Goal: Transaction & Acquisition: Book appointment/travel/reservation

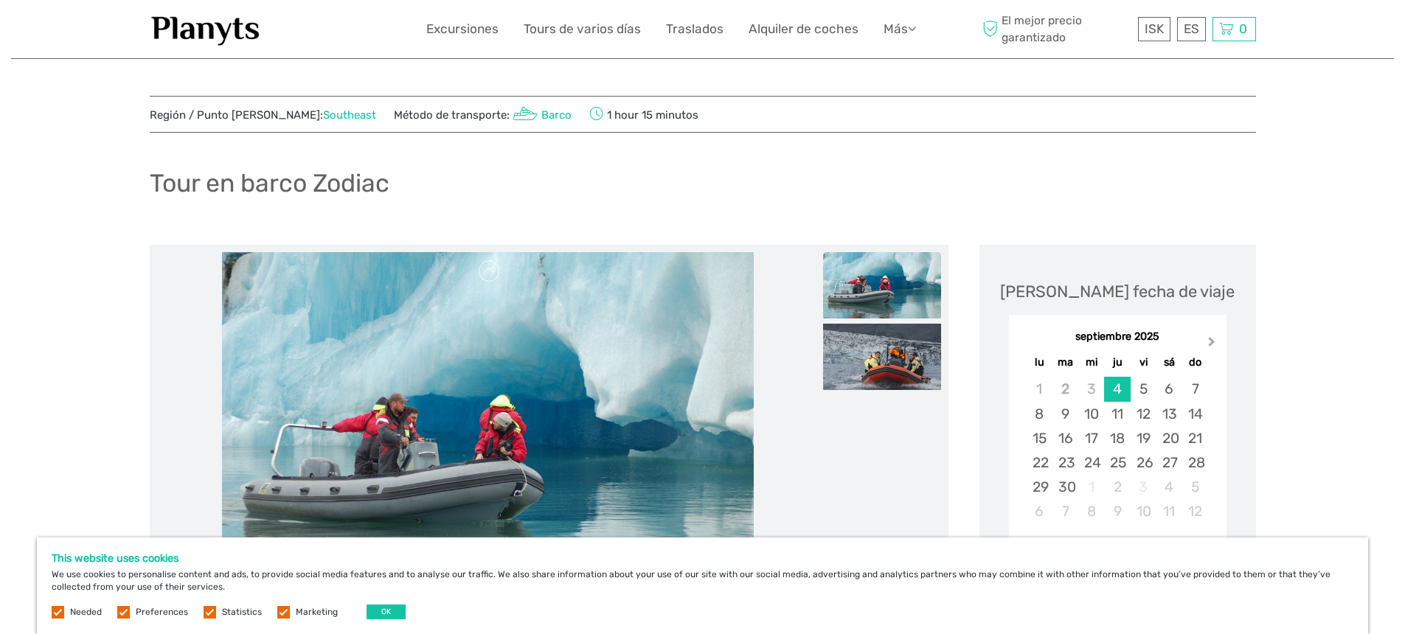
click at [1211, 336] on button "Next Month" at bounding box center [1214, 345] width 24 height 24
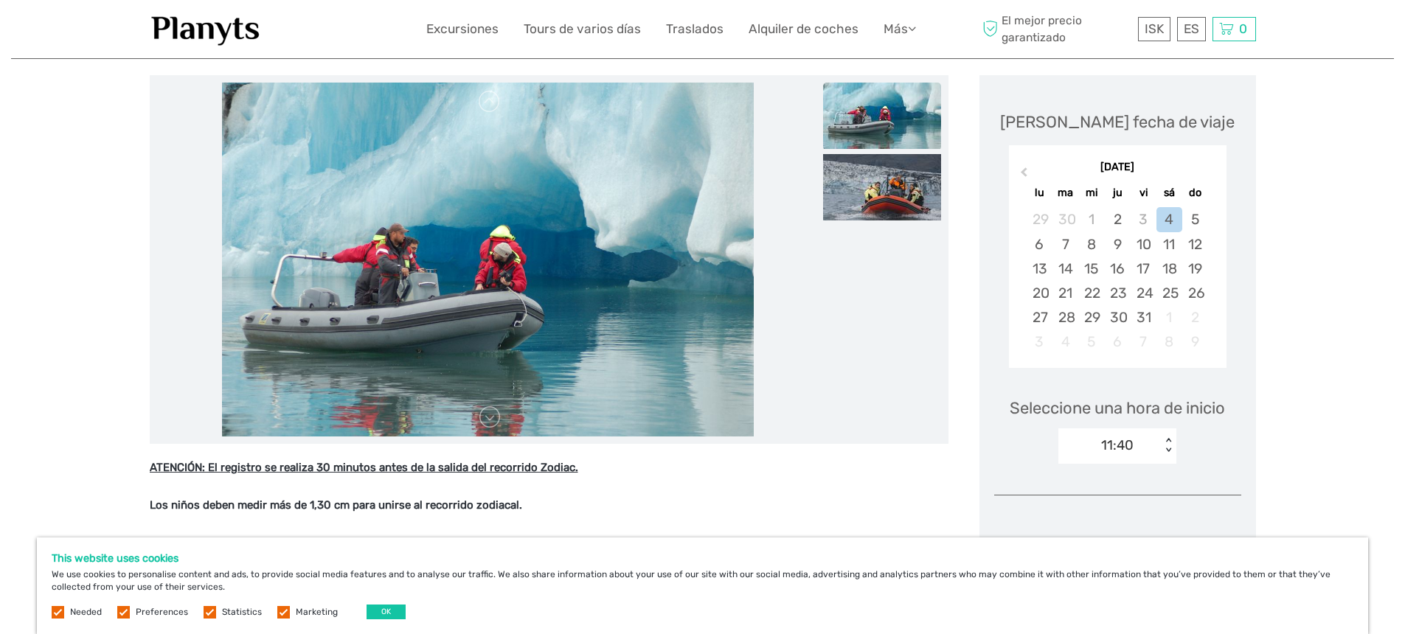
scroll to position [133, 0]
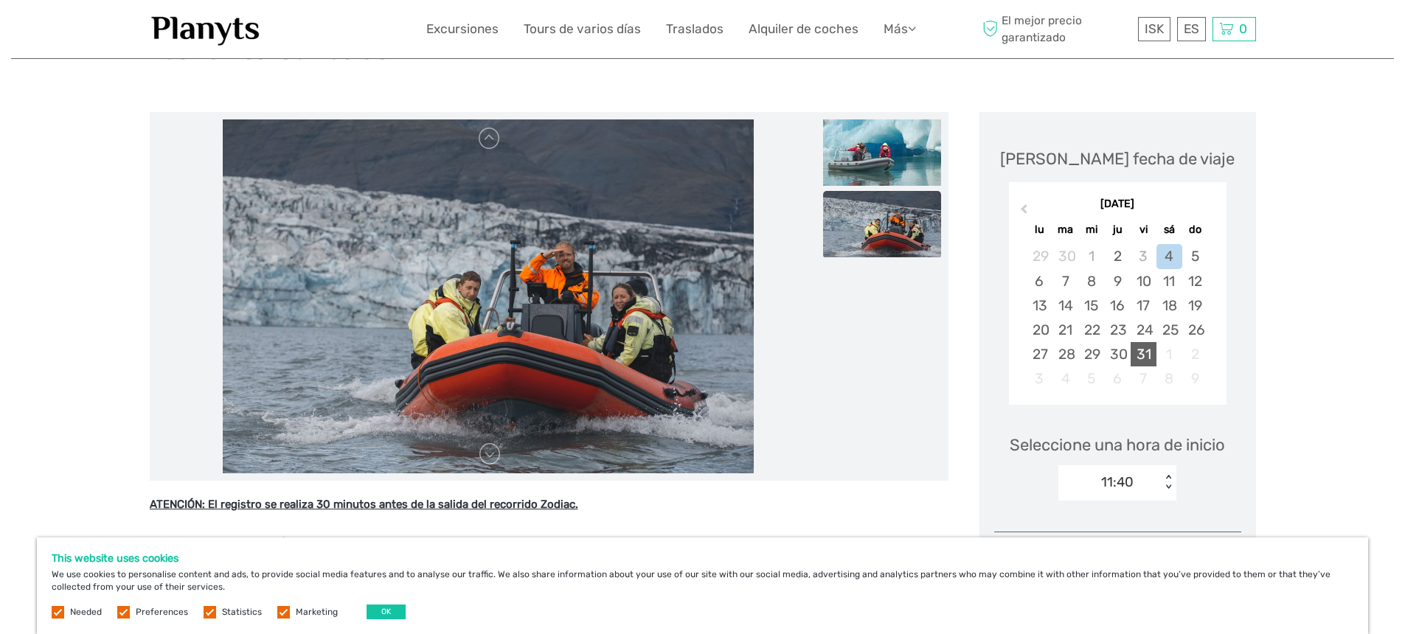
click at [1141, 349] on div "31" at bounding box center [1144, 354] width 26 height 24
click at [1115, 347] on div "30" at bounding box center [1117, 354] width 26 height 24
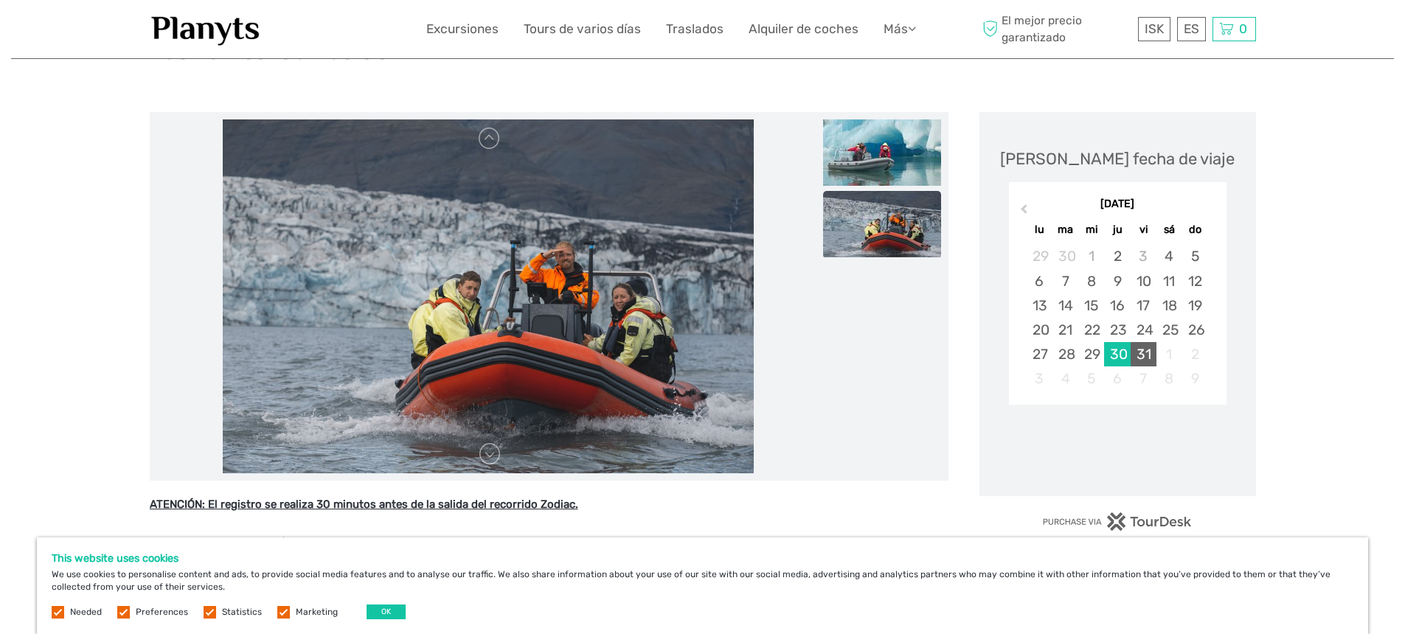
click at [1149, 350] on div "31" at bounding box center [1144, 354] width 26 height 24
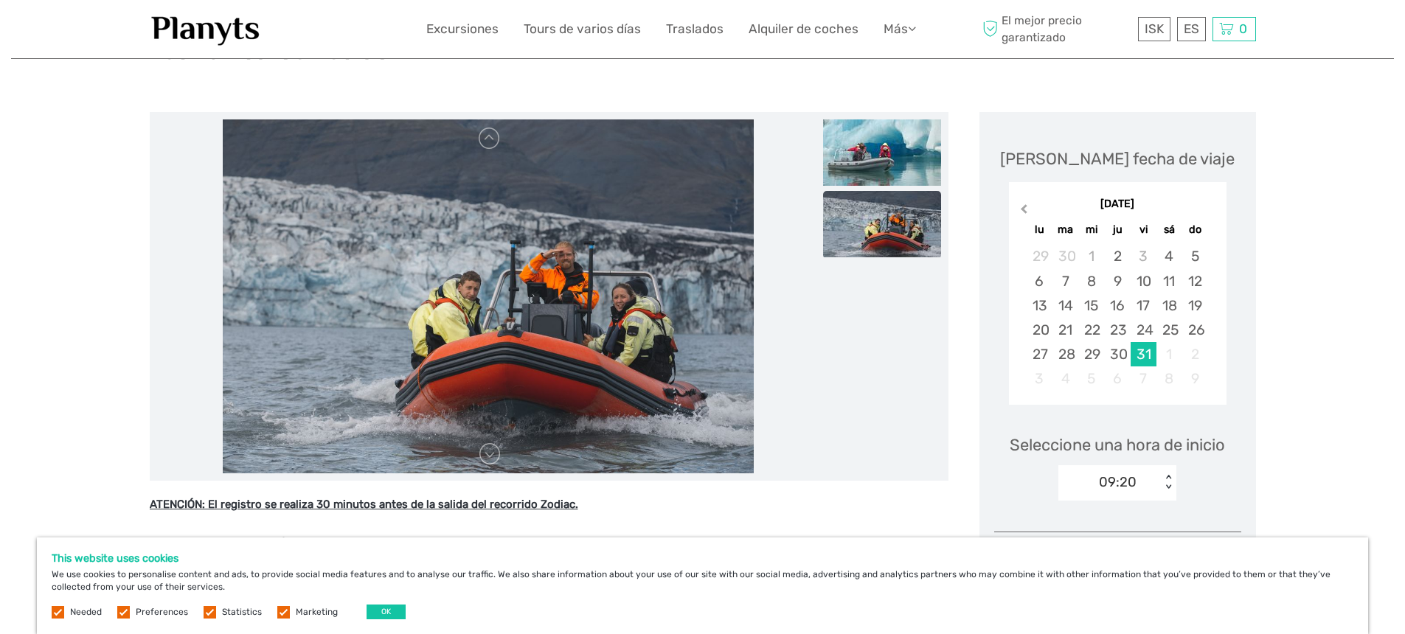
click at [1024, 210] on span "Previous Month" at bounding box center [1024, 211] width 0 height 21
click at [1212, 210] on span "Next Month" at bounding box center [1212, 211] width 0 height 21
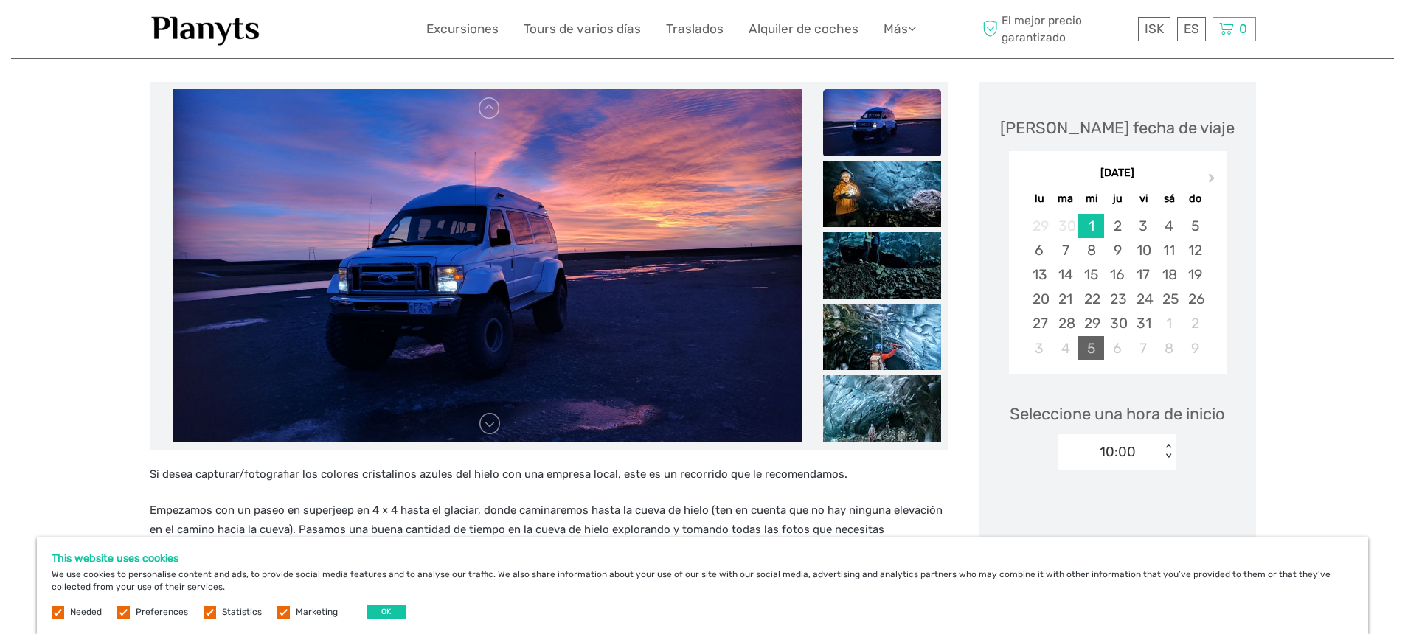
scroll to position [171, 0]
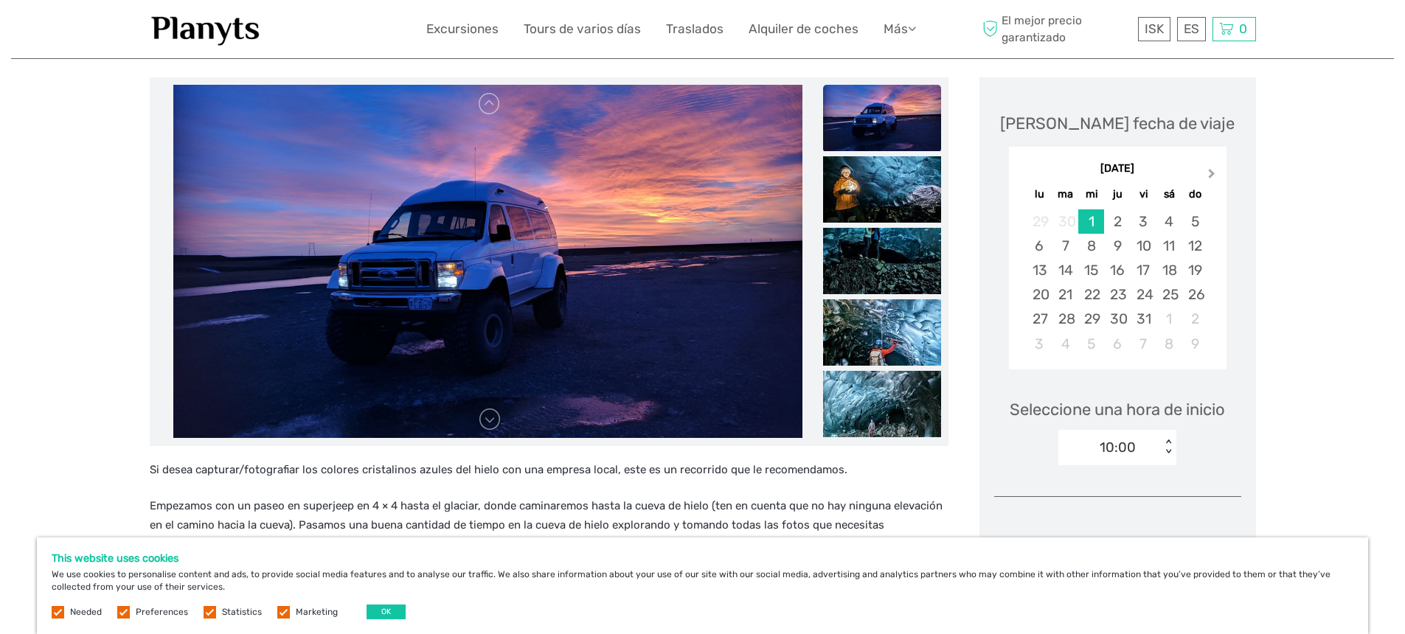
click at [1212, 173] on span "Next Month" at bounding box center [1212, 176] width 0 height 21
click at [1212, 174] on span "Next Month" at bounding box center [1212, 176] width 0 height 21
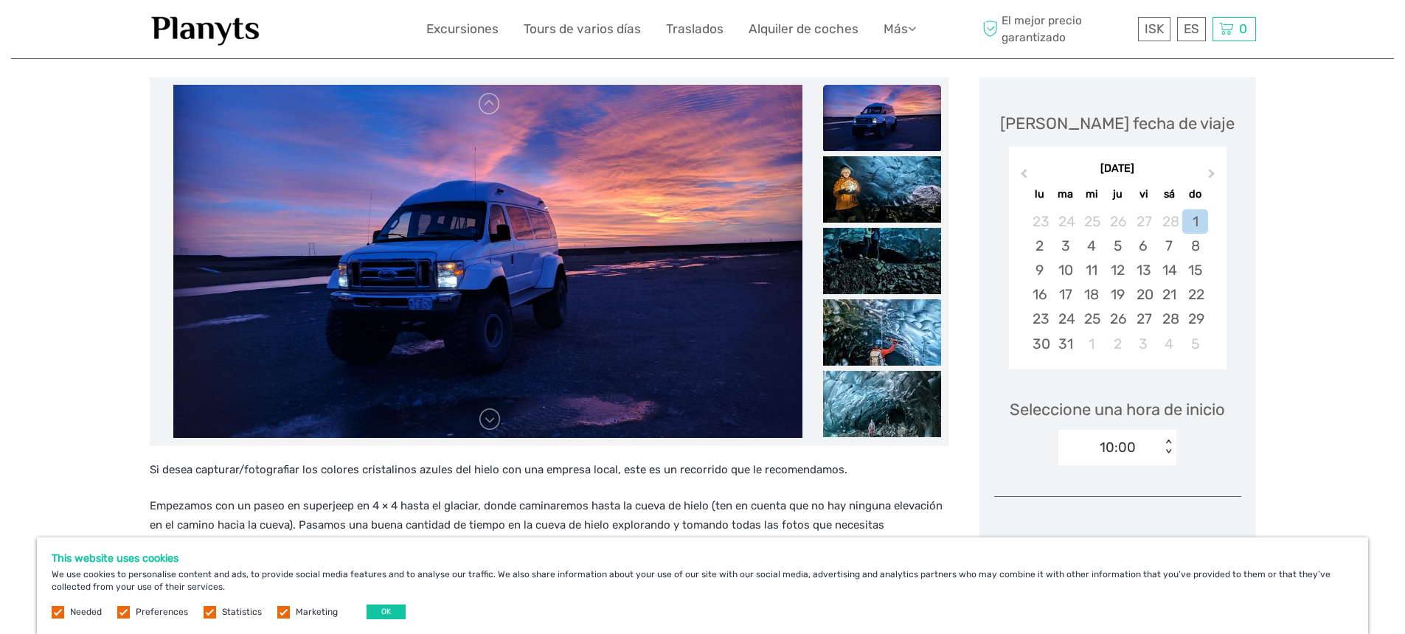
click at [1212, 174] on span "Next Month" at bounding box center [1212, 176] width 0 height 21
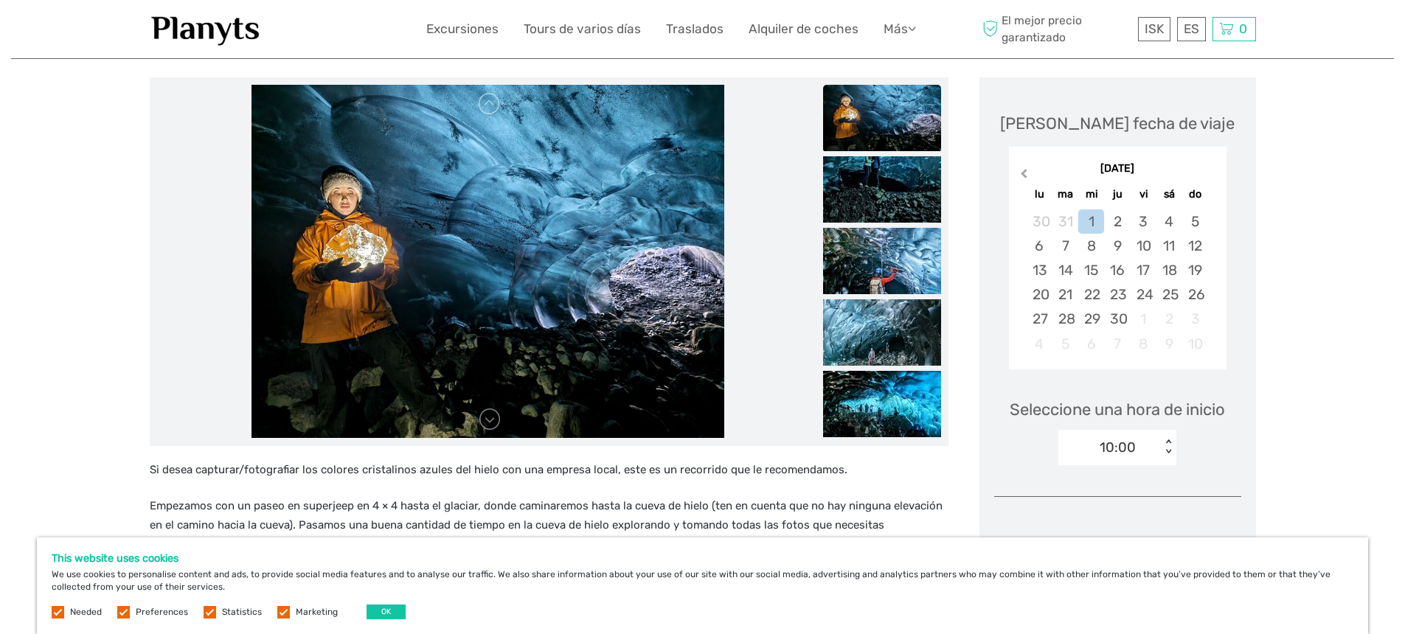
click at [1024, 172] on span "Previous Month" at bounding box center [1024, 176] width 0 height 21
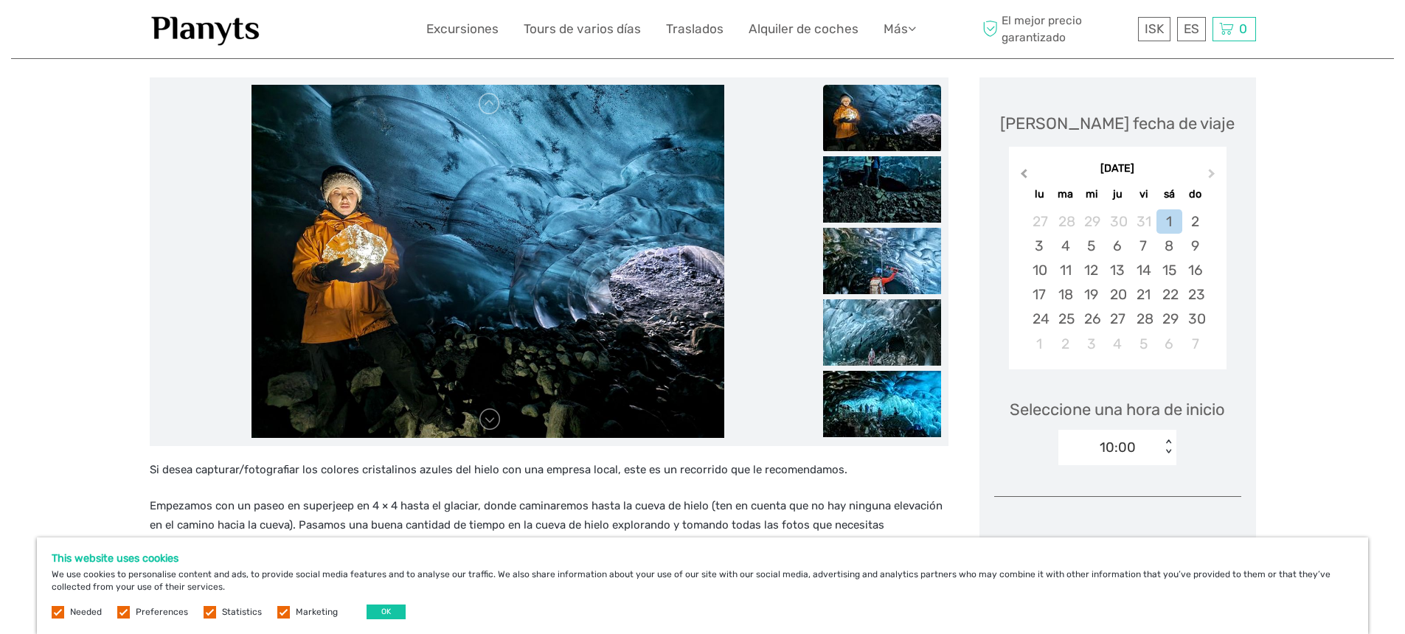
click at [1024, 172] on span "Previous Month" at bounding box center [1024, 176] width 0 height 21
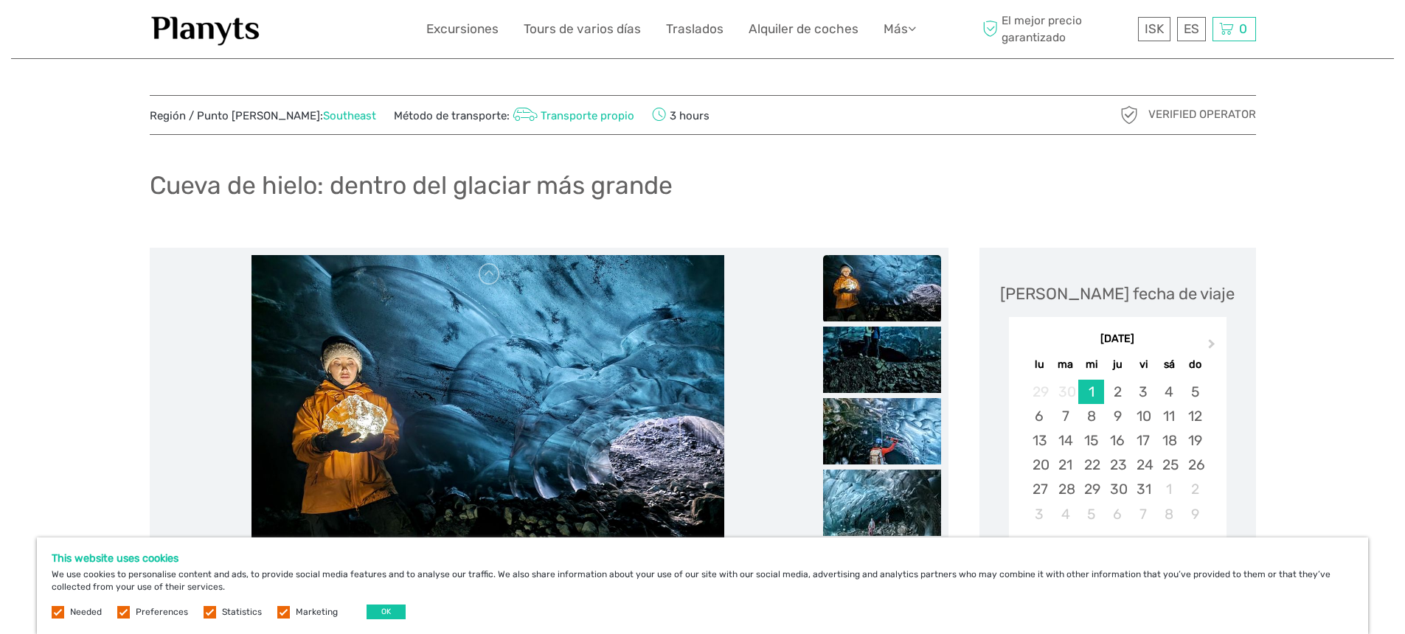
scroll to position [25, 0]
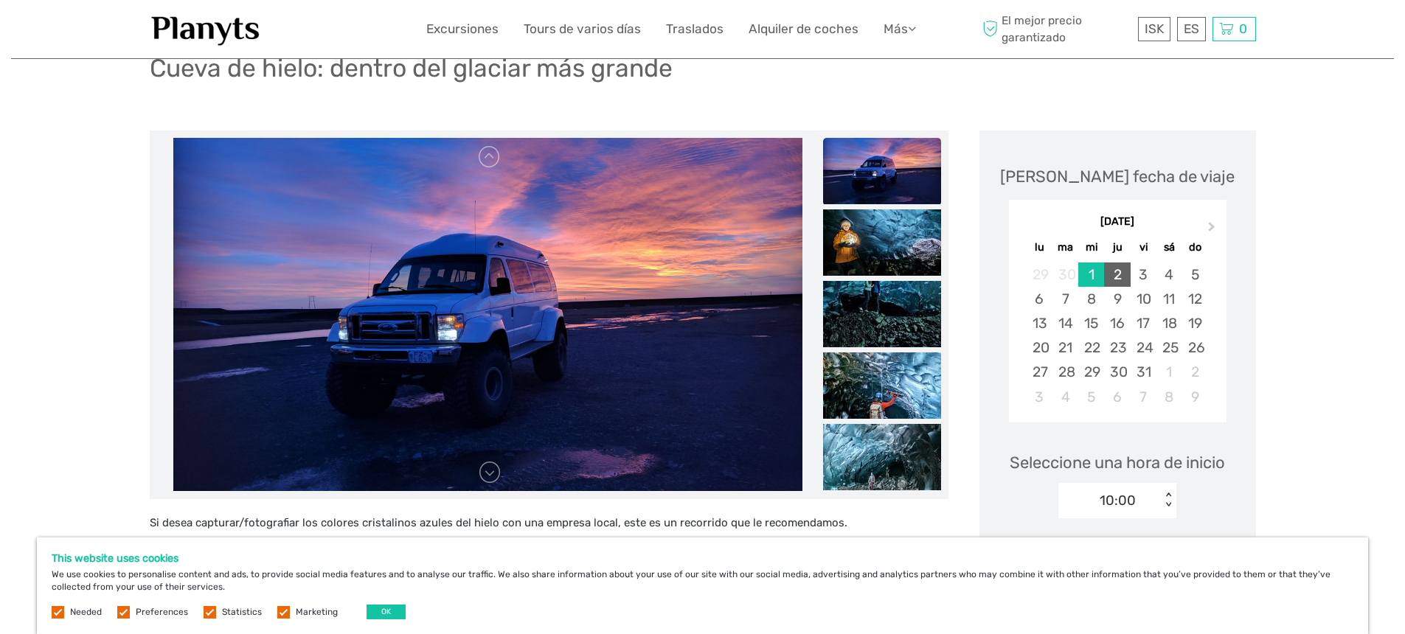
click at [1118, 274] on div "2" at bounding box center [1117, 275] width 26 height 24
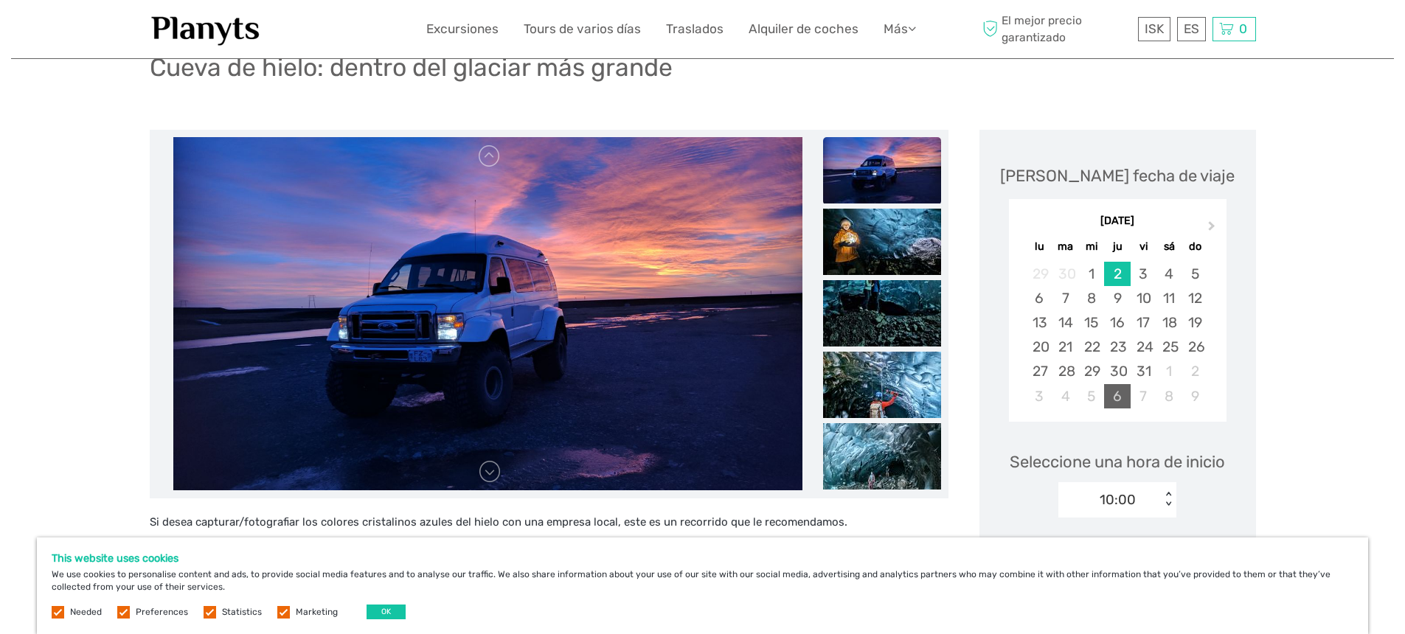
scroll to position [246, 0]
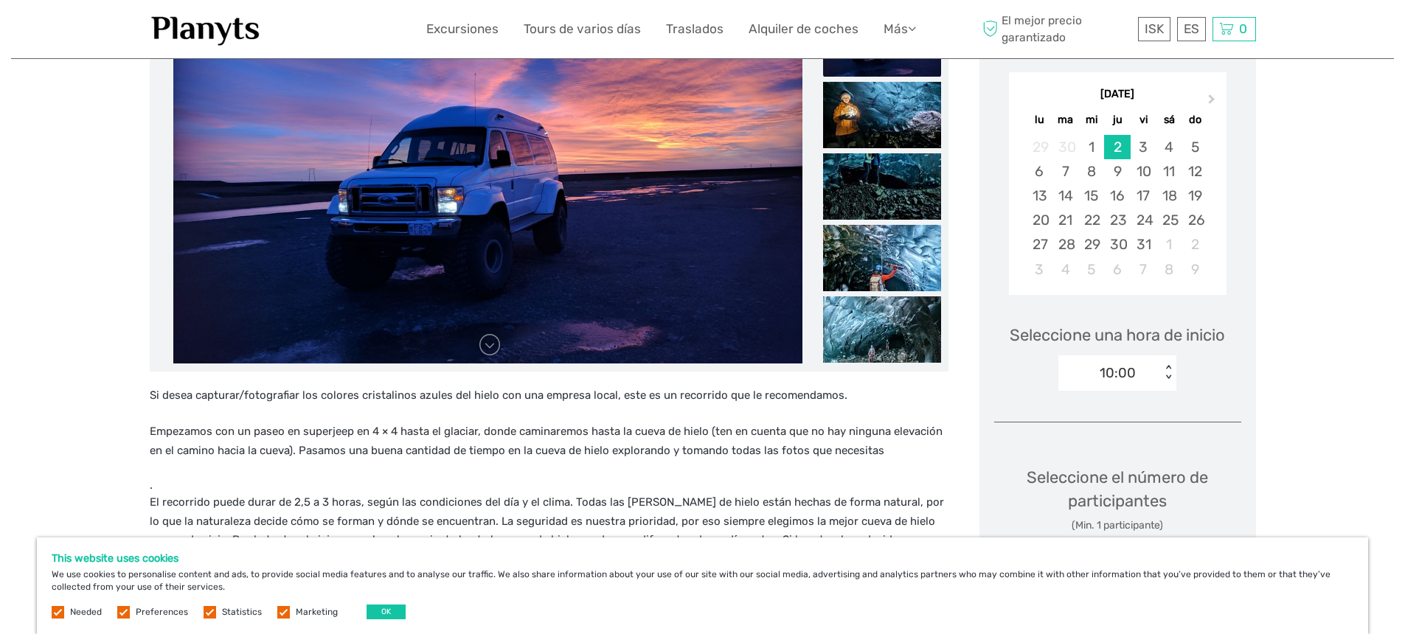
click at [1107, 378] on div "10:00" at bounding box center [1118, 373] width 36 height 19
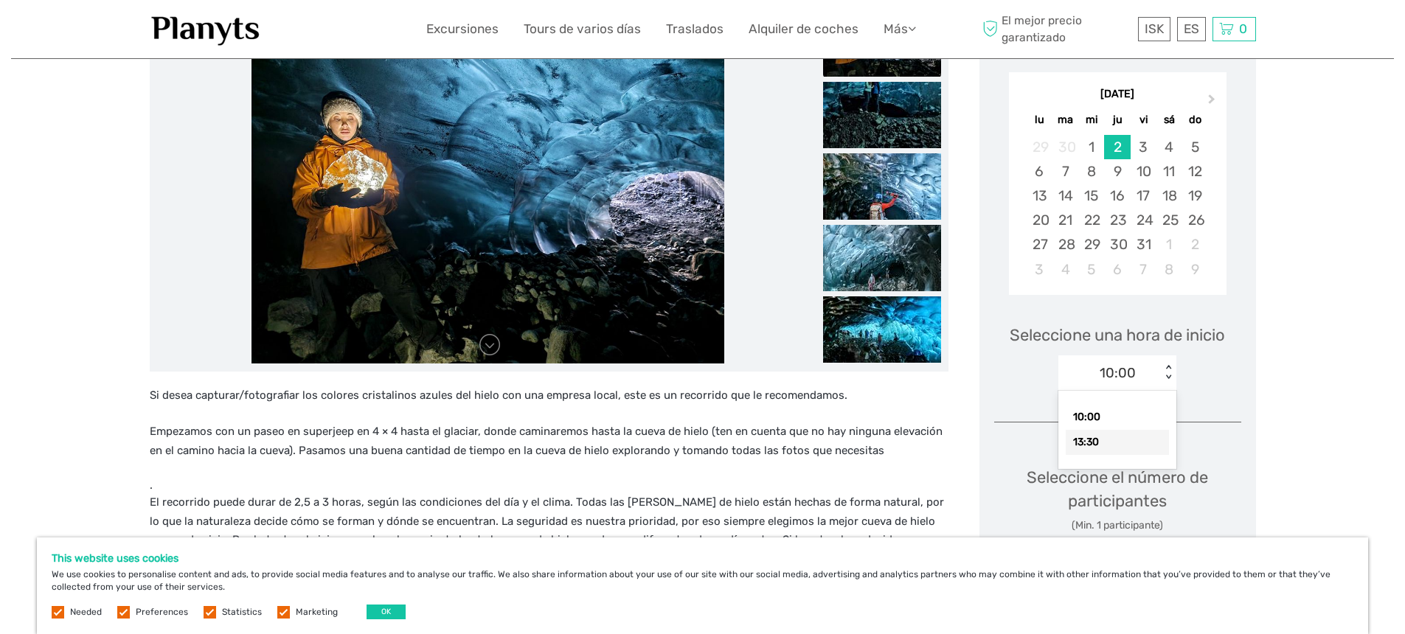
click at [1102, 441] on div "13:30" at bounding box center [1117, 442] width 103 height 25
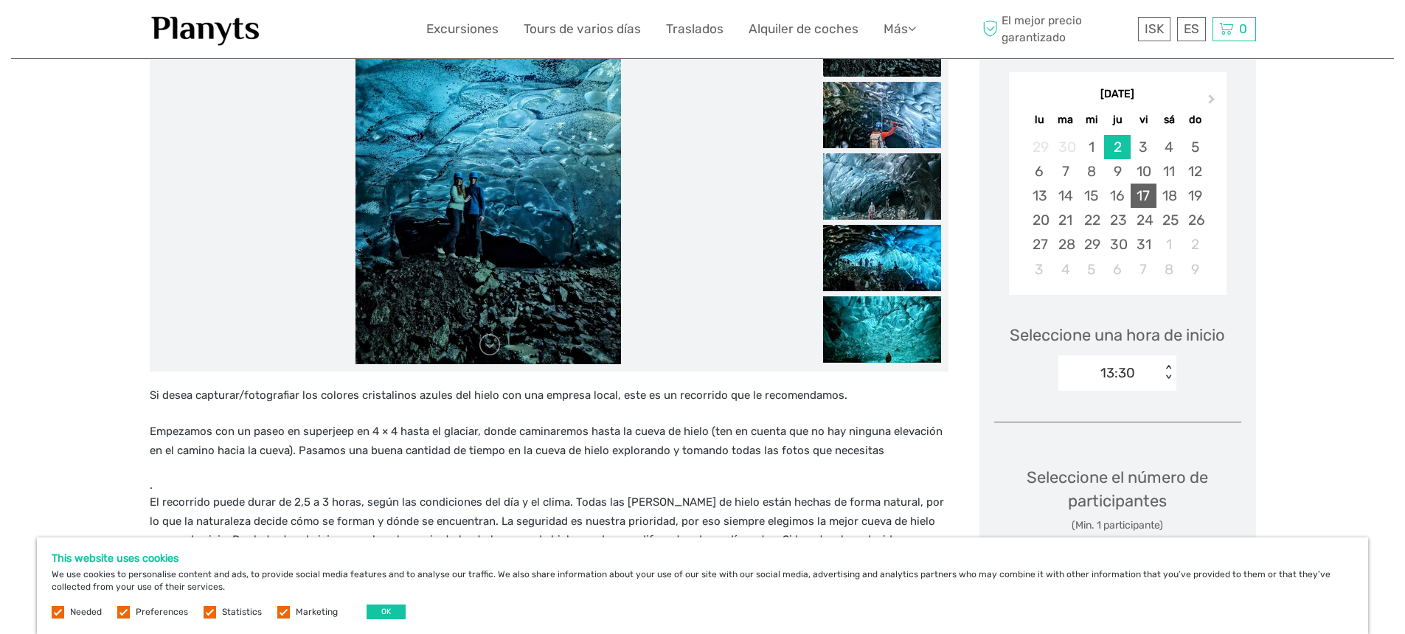
click at [1155, 194] on div "17" at bounding box center [1144, 196] width 26 height 24
click at [1129, 367] on div "10:00" at bounding box center [1118, 373] width 36 height 19
